Goal: Task Accomplishment & Management: Manage account settings

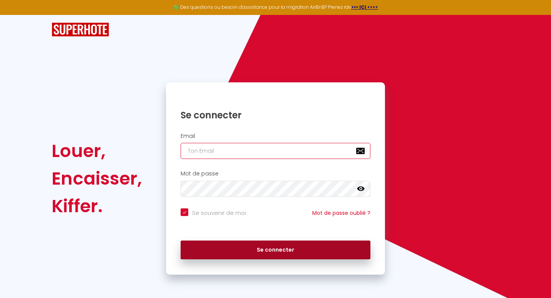
type input "[EMAIL_ADDRESS][DOMAIN_NAME]"
click at [280, 254] on button "Se connecter" at bounding box center [276, 249] width 190 height 19
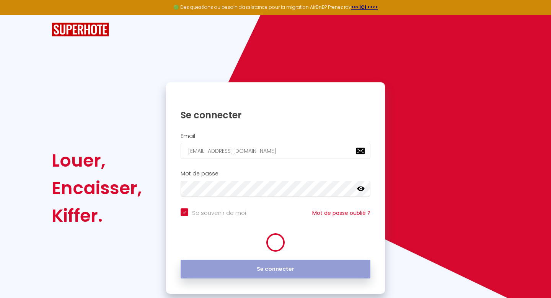
checkbox input "true"
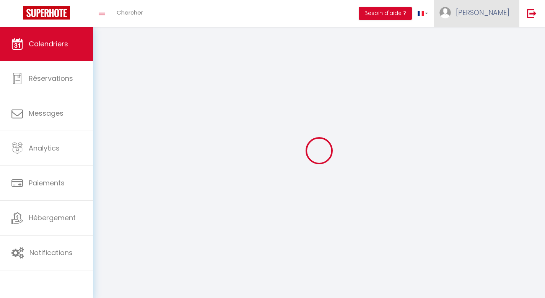
click at [490, 18] on link "[PERSON_NAME]" at bounding box center [476, 13] width 85 height 27
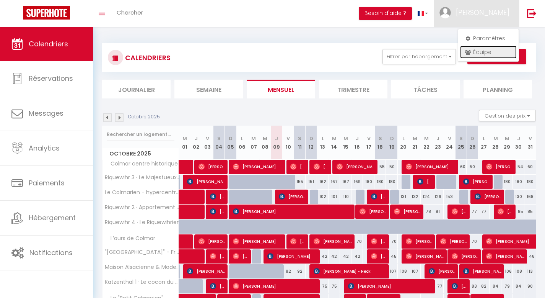
click at [482, 51] on link "Équipe" at bounding box center [488, 52] width 57 height 13
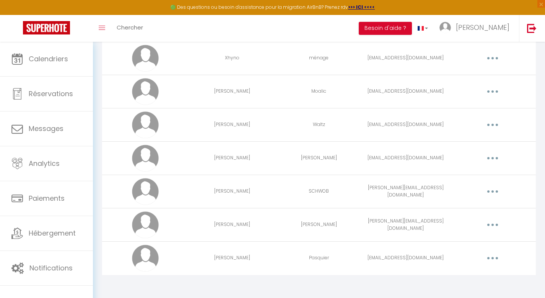
scroll to position [166, 0]
click at [498, 223] on button "button" at bounding box center [492, 223] width 21 height 12
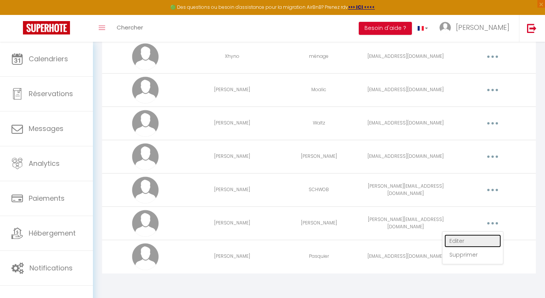
click at [457, 240] on link "Editer" at bounding box center [472, 240] width 57 height 13
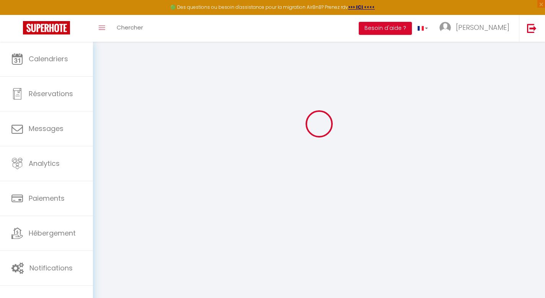
type input "[PERSON_NAME]"
type input "[PERSON_NAME][EMAIL_ADDRESS][DOMAIN_NAME]"
type textarea "[URL][DOMAIN_NAME]"
checkbox input "false"
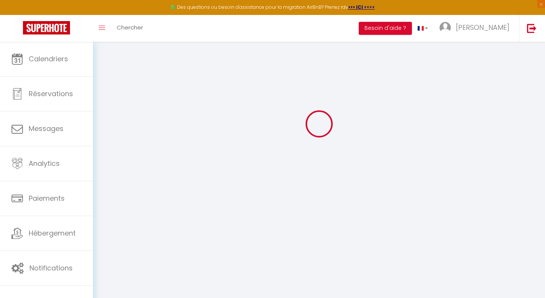
checkbox input "false"
checkbox input "true"
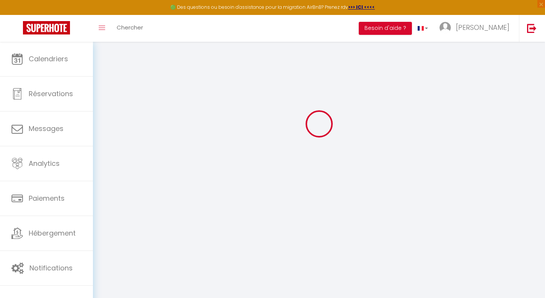
checkbox input "true"
checkbox input "false"
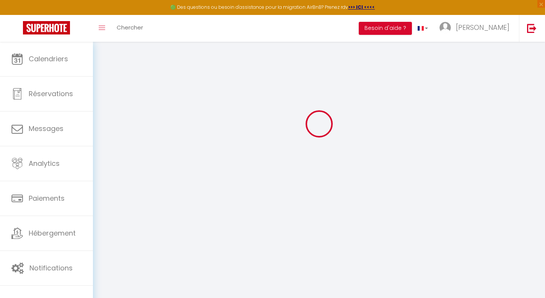
checkbox input "false"
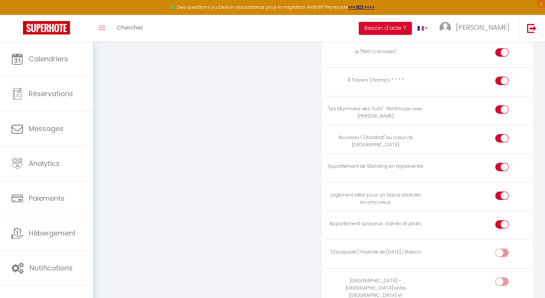
scroll to position [1515, 0]
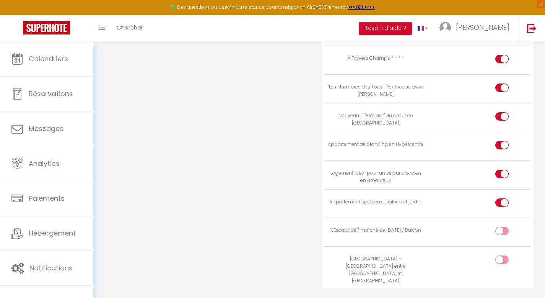
click at [504, 141] on input "checkbox" at bounding box center [508, 146] width 13 height 11
checkbox input "false"
click at [500, 255] on div at bounding box center [501, 259] width 13 height 8
click at [502, 255] on input "checkbox" at bounding box center [508, 260] width 13 height 11
checkbox input "true"
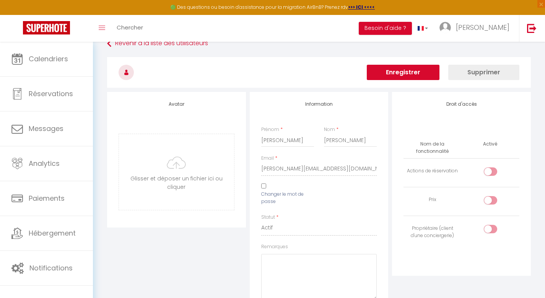
scroll to position [0, 0]
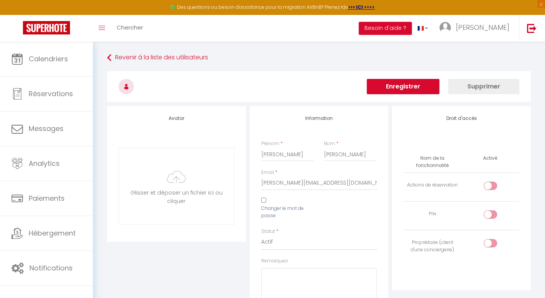
click at [399, 87] on button "Enregistrer" at bounding box center [403, 86] width 73 height 15
